Goal: Task Accomplishment & Management: Manage account settings

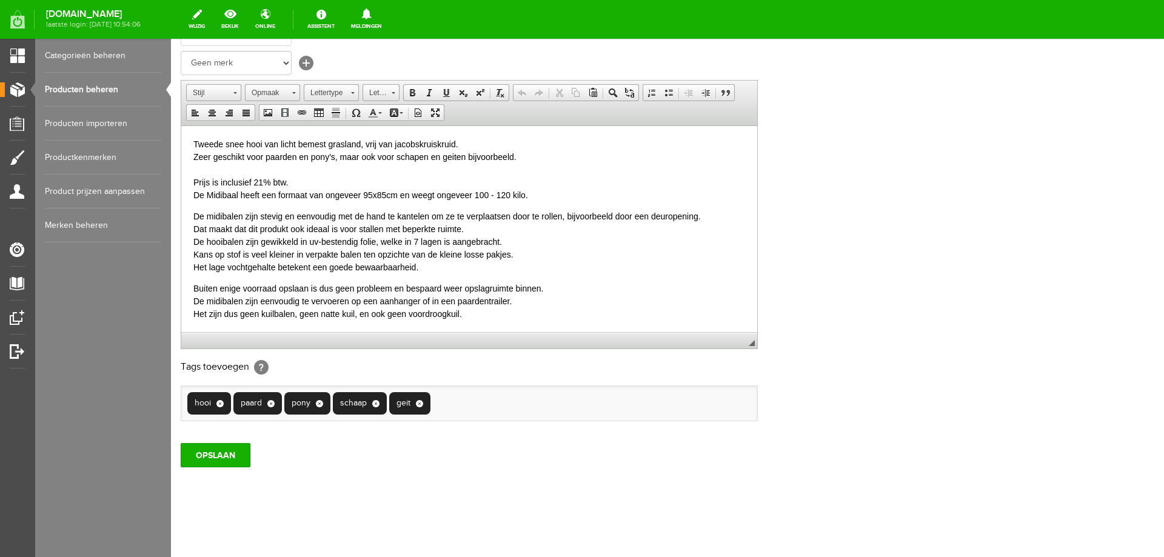
click at [80, 84] on link "Producten beheren" at bounding box center [103, 90] width 116 height 34
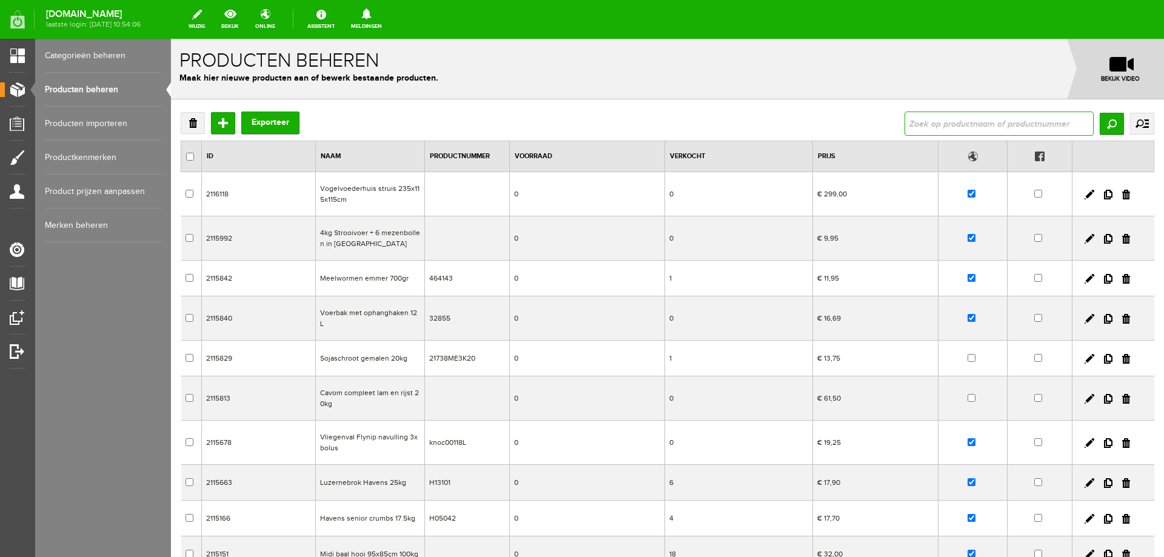
click at [911, 130] on input "text" at bounding box center [998, 124] width 189 height 24
type input "tromp"
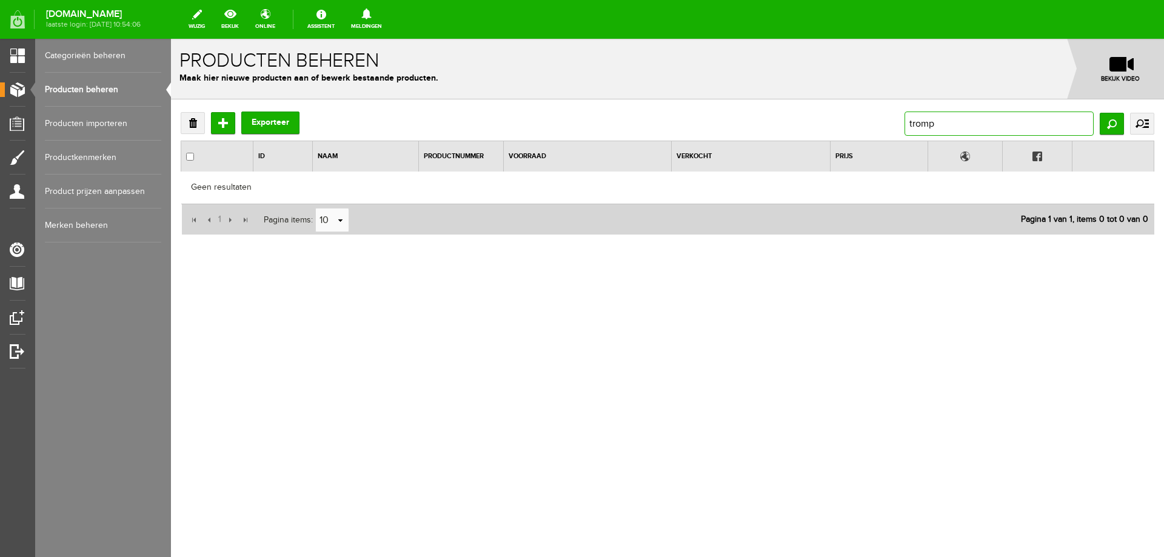
click at [959, 121] on input "tromp" at bounding box center [998, 124] width 189 height 24
type input "liksteen"
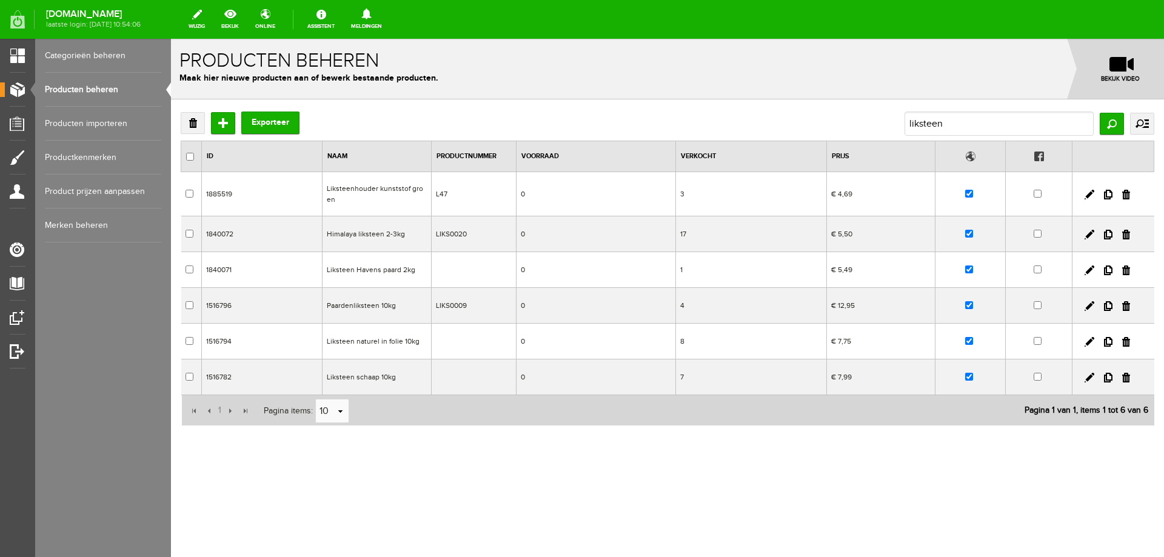
click at [360, 383] on td "Liksteen schaap 10kg" at bounding box center [376, 377] width 109 height 36
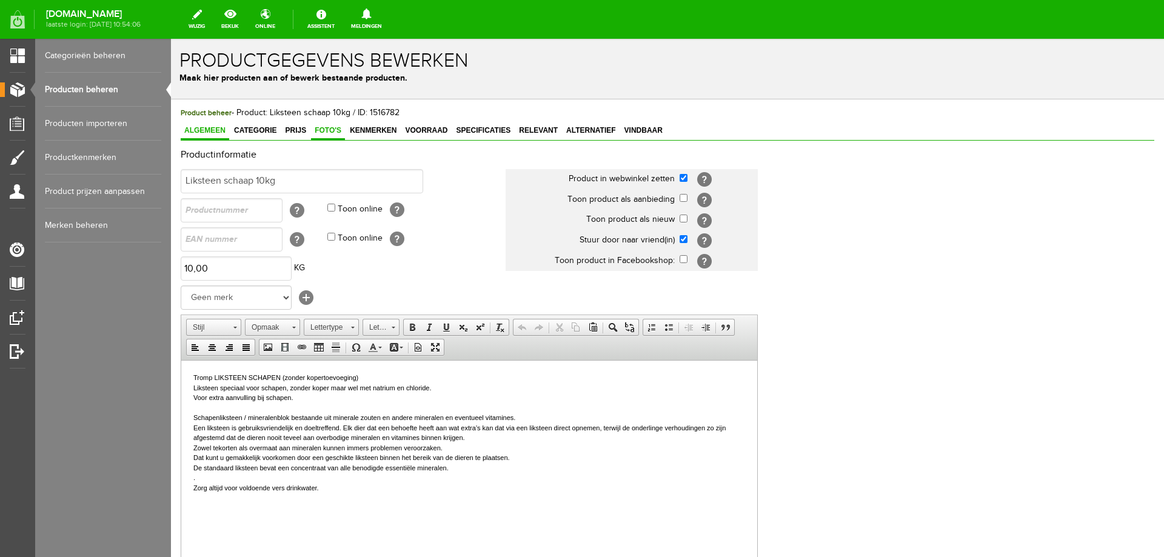
click at [330, 130] on span "Foto's" at bounding box center [328, 130] width 34 height 8
